Goal: Information Seeking & Learning: Learn about a topic

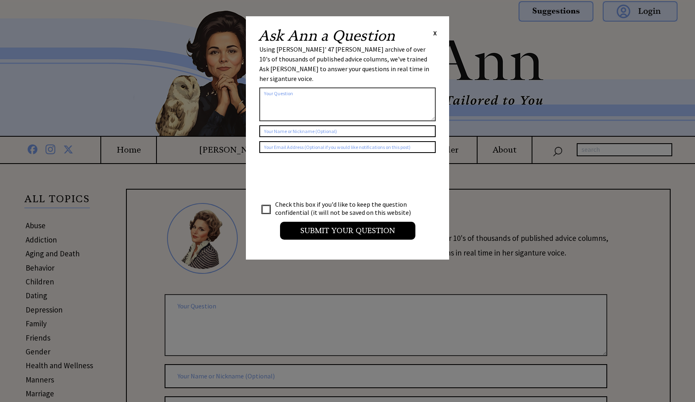
click at [434, 30] on span "X" at bounding box center [436, 33] width 4 height 8
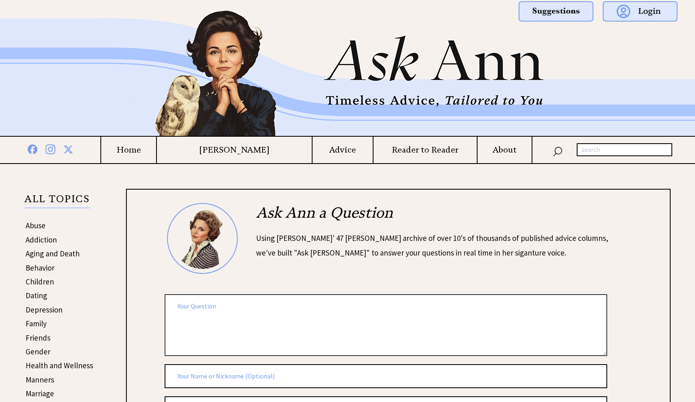
click at [326, 156] on td "Advice" at bounding box center [342, 150] width 61 height 26
click at [325, 153] on h4 "Advice" at bounding box center [343, 150] width 60 height 10
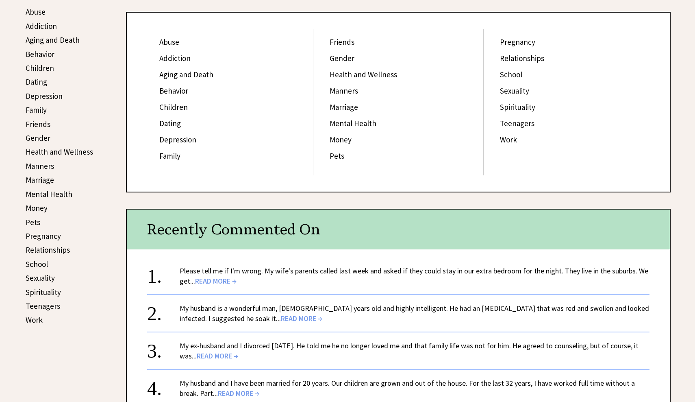
scroll to position [348, 0]
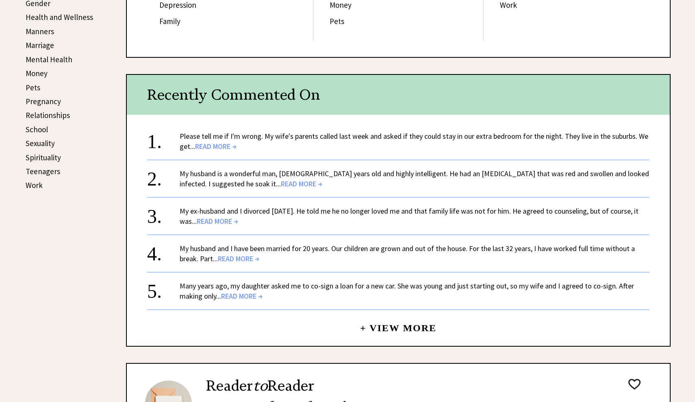
click at [231, 136] on link "Please tell me if I'm wrong. My wife's parents called last week and asked if th…" at bounding box center [414, 141] width 469 height 20
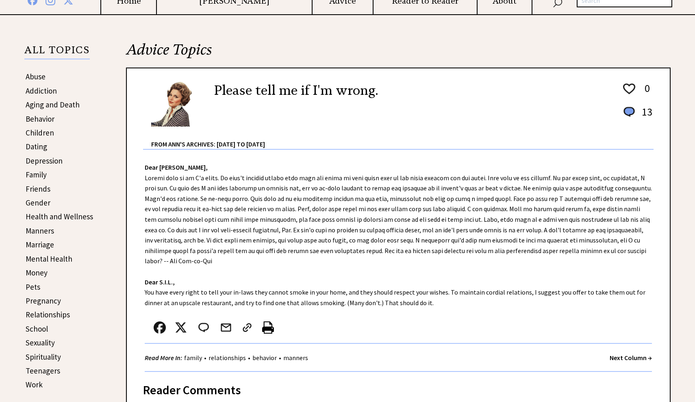
scroll to position [113, 0]
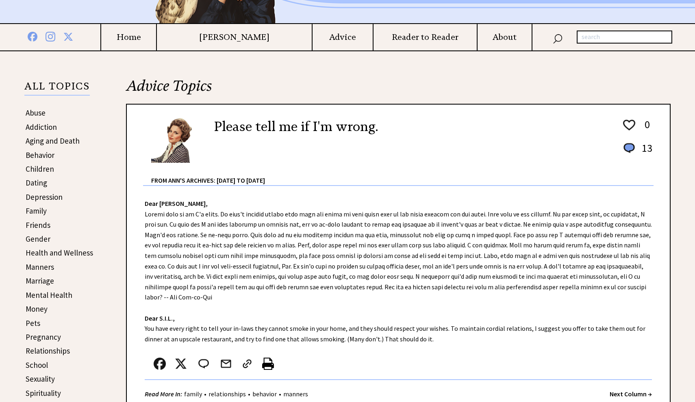
click at [326, 36] on h4 "Advice" at bounding box center [343, 37] width 60 height 10
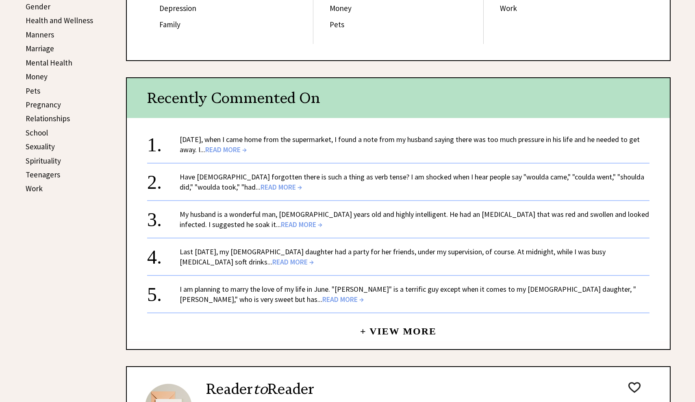
scroll to position [419, 0]
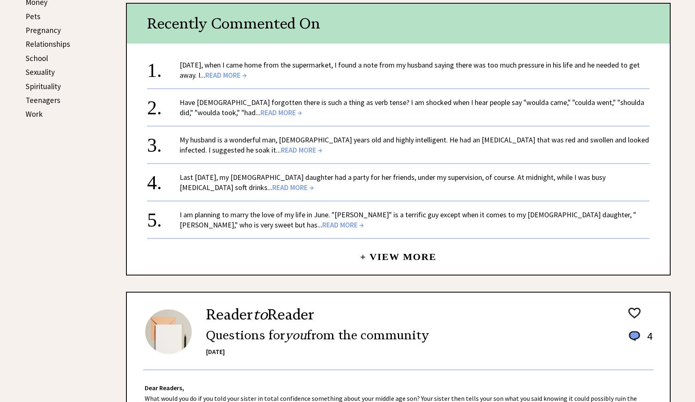
click at [286, 179] on link "Last New Year's Eve, my 15-year-old daughter had a party for her friends, under…" at bounding box center [393, 182] width 426 height 20
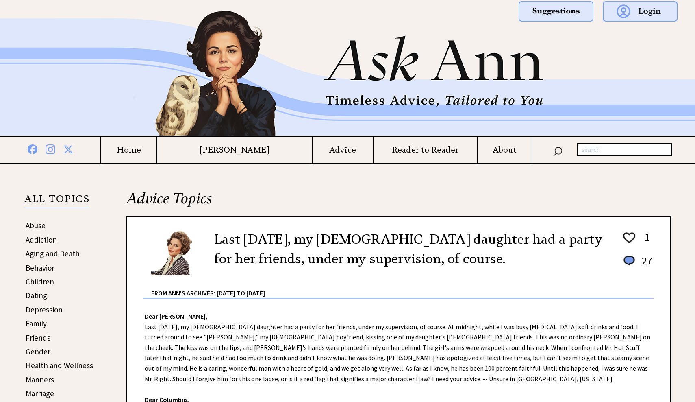
click at [329, 150] on h4 "Advice" at bounding box center [343, 150] width 60 height 10
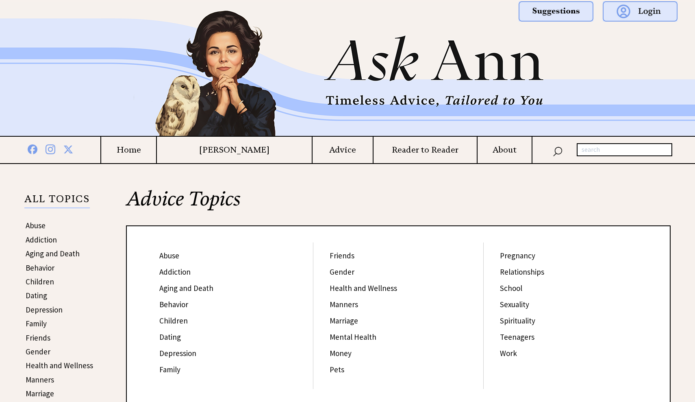
scroll to position [195, 0]
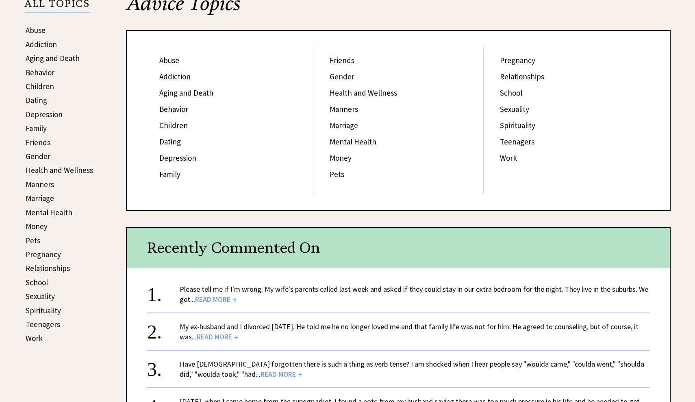
click at [172, 173] on link "Family" at bounding box center [169, 174] width 21 height 10
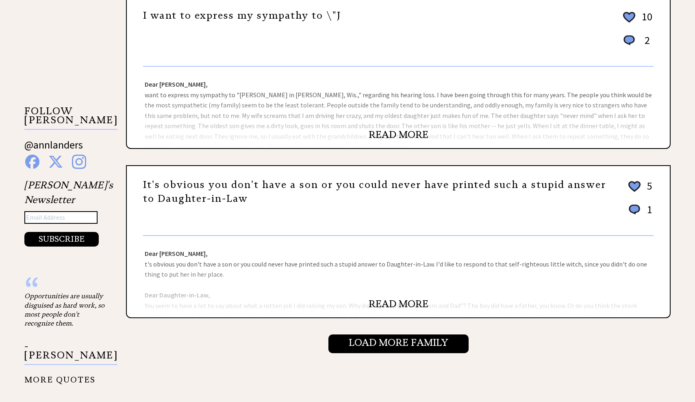
scroll to position [739, 0]
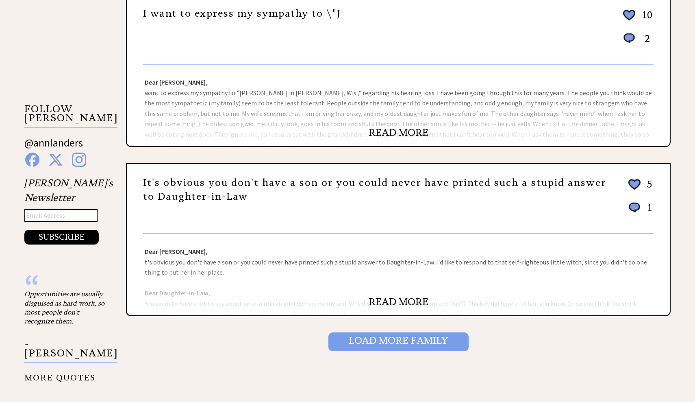
click at [378, 333] on input "Load More Family" at bounding box center [399, 341] width 140 height 19
